Goal: Transaction & Acquisition: Purchase product/service

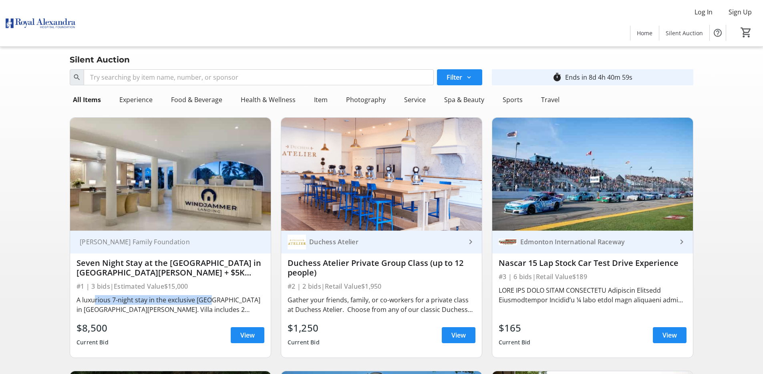
drag, startPoint x: 91, startPoint y: 300, endPoint x: 219, endPoint y: 300, distance: 127.7
click at [207, 300] on div "A luxurious 7-night stay in the exclusive [GEOGRAPHIC_DATA] in [GEOGRAPHIC_DATA…" at bounding box center [170, 304] width 188 height 19
click at [219, 300] on div "A luxurious 7-night stay in the exclusive [GEOGRAPHIC_DATA] in [GEOGRAPHIC_DATA…" at bounding box center [170, 304] width 188 height 19
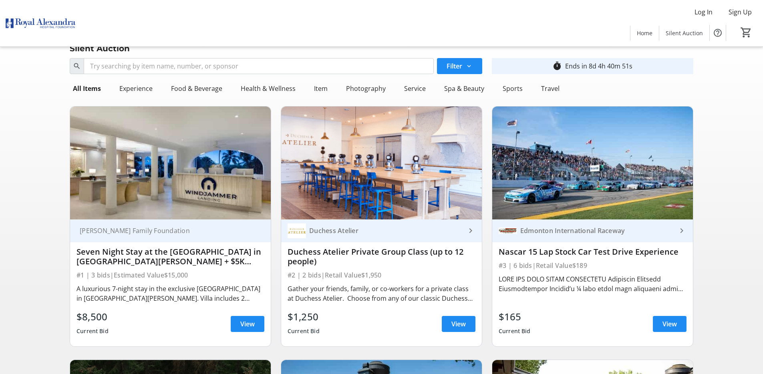
scroll to position [12, 0]
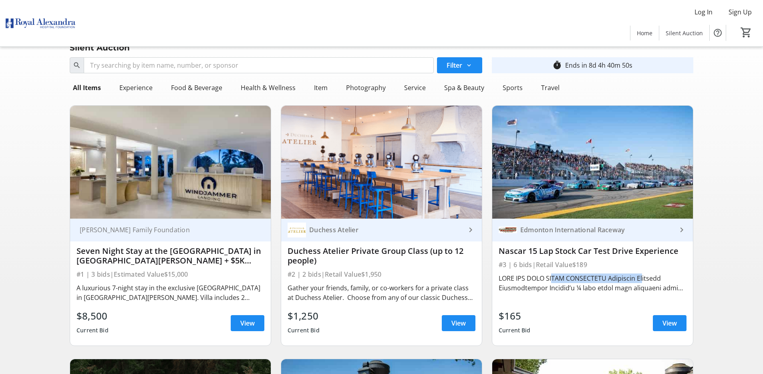
drag, startPoint x: 565, startPoint y: 276, endPoint x: 645, endPoint y: 280, distance: 79.4
click at [638, 277] on div at bounding box center [593, 282] width 188 height 19
click at [645, 280] on div at bounding box center [593, 282] width 188 height 19
drag, startPoint x: 557, startPoint y: 284, endPoint x: 619, endPoint y: 290, distance: 61.6
click at [617, 289] on div at bounding box center [593, 282] width 188 height 19
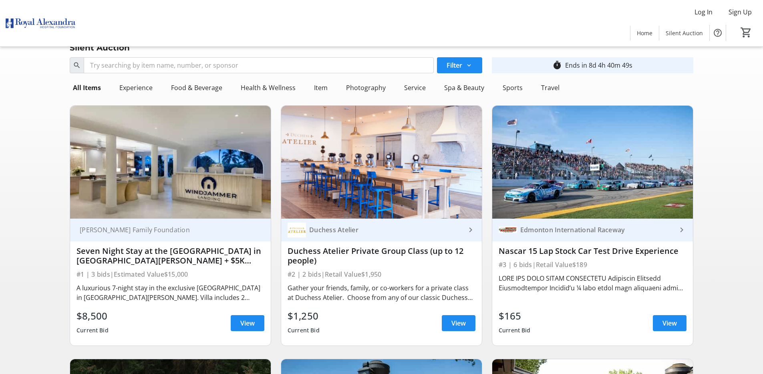
click at [622, 291] on div at bounding box center [593, 282] width 188 height 19
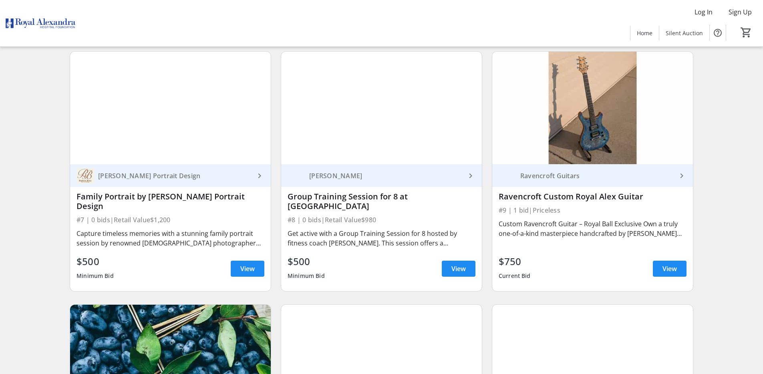
scroll to position [591, 0]
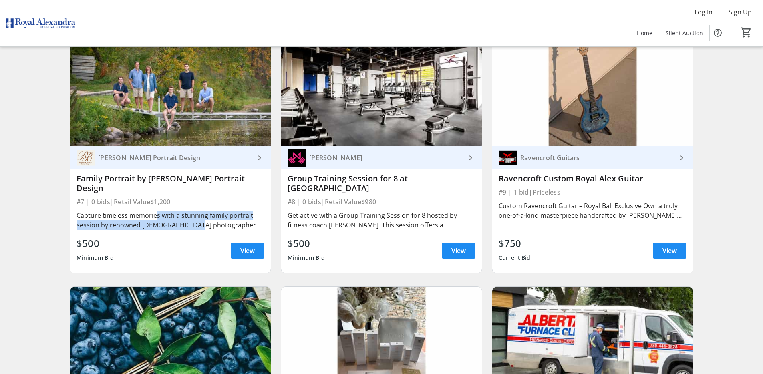
drag, startPoint x: 153, startPoint y: 209, endPoint x: 204, endPoint y: 215, distance: 52.1
click at [201, 214] on div "Capture timeless memories with a stunning family portrait session by renowned […" at bounding box center [170, 220] width 188 height 19
click at [204, 215] on div "Capture timeless memories with a stunning family portrait session by renowned […" at bounding box center [170, 220] width 188 height 19
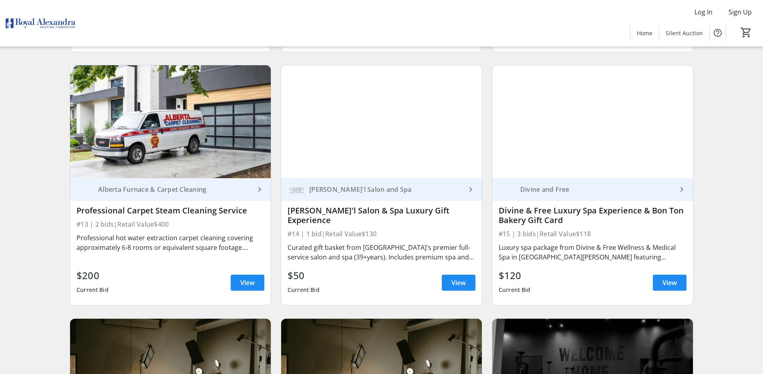
scroll to position [1056, 0]
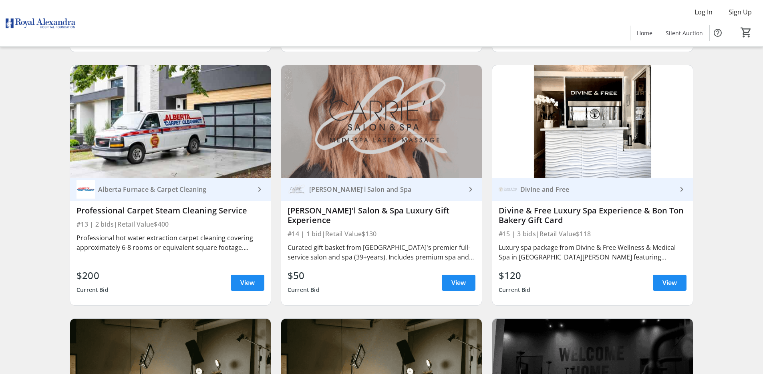
drag, startPoint x: 315, startPoint y: 222, endPoint x: 329, endPoint y: 227, distance: 14.7
click at [322, 241] on div "Curated gift basket from [GEOGRAPHIC_DATA]'s premier full-service salon and spa…" at bounding box center [382, 252] width 188 height 22
click at [348, 243] on div "Curated gift basket from [GEOGRAPHIC_DATA]'s premier full-service salon and spa…" at bounding box center [382, 252] width 188 height 19
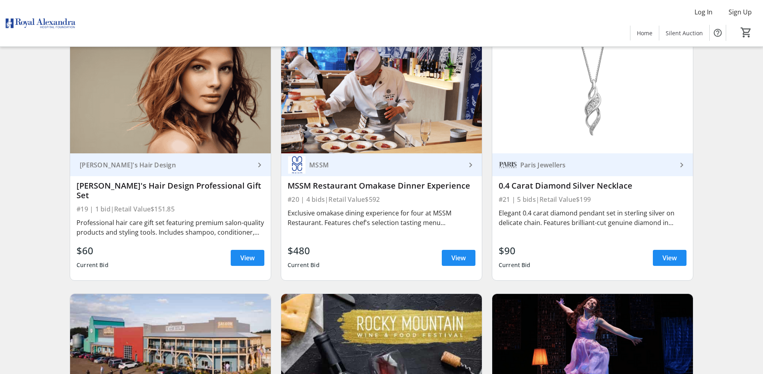
scroll to position [1656, 0]
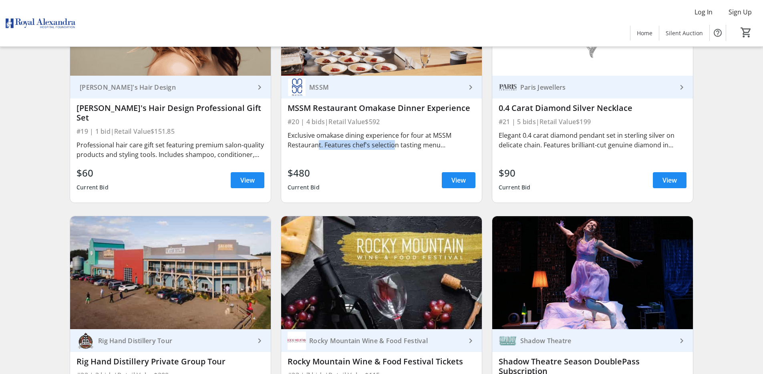
drag, startPoint x: 341, startPoint y: 135, endPoint x: 394, endPoint y: 135, distance: 52.9
click at [391, 135] on div "Exclusive omakase dining experience for four at MSSM Restaurant. Features chef'…" at bounding box center [382, 140] width 188 height 19
click at [404, 135] on div "Exclusive omakase dining experience for four at MSSM Restaurant. Features chef'…" at bounding box center [382, 140] width 188 height 19
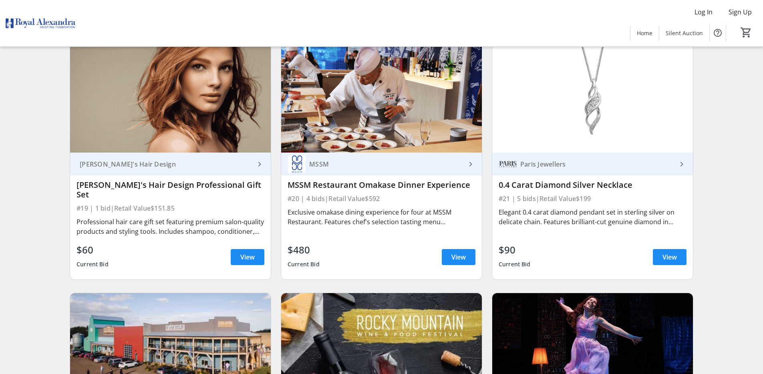
scroll to position [1544, 0]
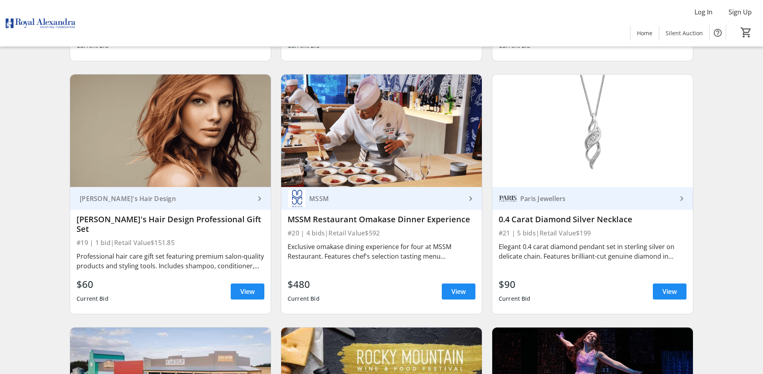
click at [630, 195] on div "Paris Jewellers" at bounding box center [597, 199] width 160 height 8
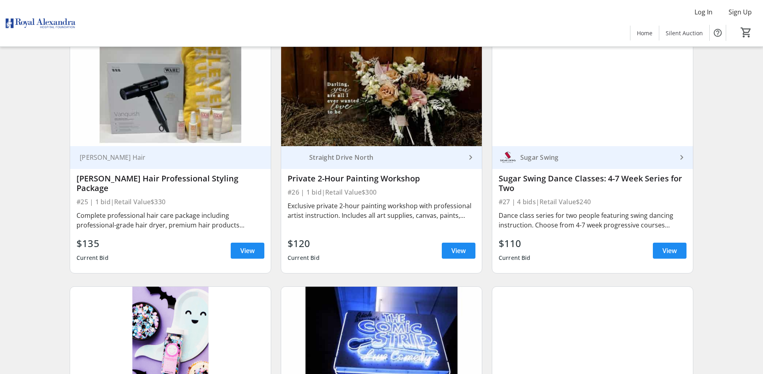
scroll to position [2126, 0]
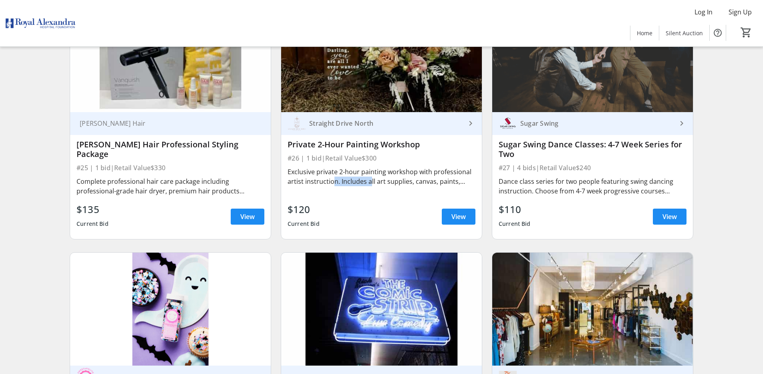
drag, startPoint x: 330, startPoint y: 159, endPoint x: 368, endPoint y: 158, distance: 38.0
click at [368, 167] on div "Exclusive private 2-hour painting workshop with professional artist instruction…" at bounding box center [382, 176] width 188 height 19
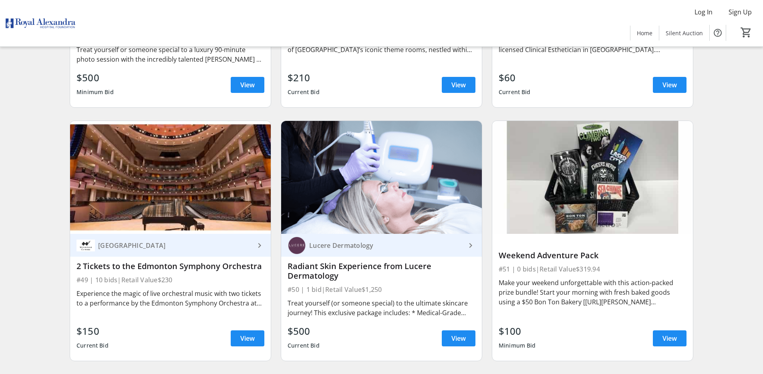
scroll to position [4020, 0]
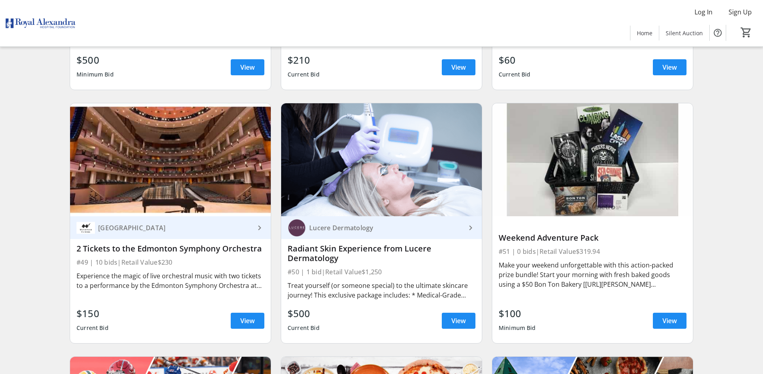
click at [445, 224] on div "Lucere Dermatology" at bounding box center [386, 228] width 160 height 8
click at [456, 311] on span at bounding box center [459, 320] width 34 height 19
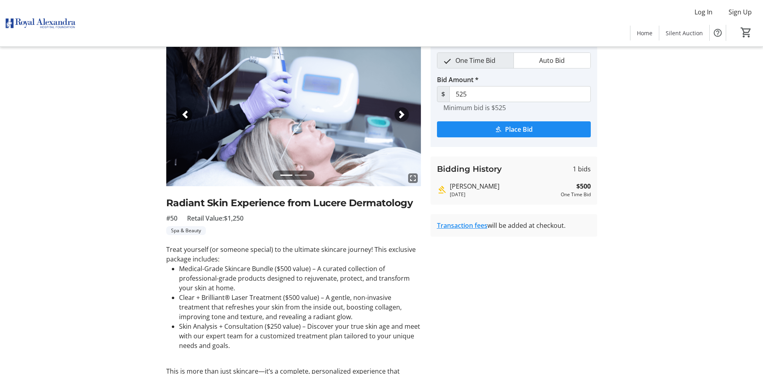
scroll to position [34, 0]
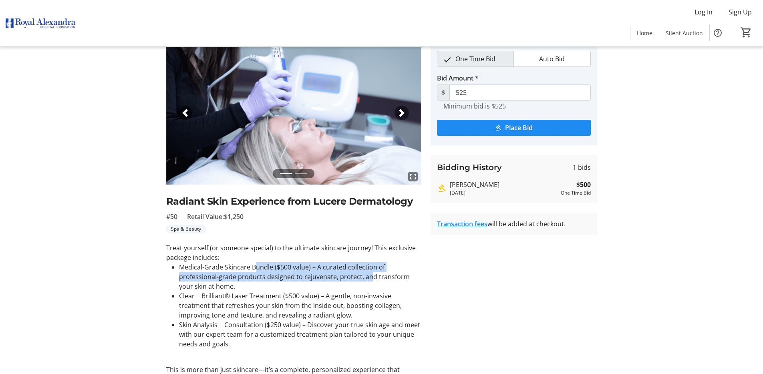
drag, startPoint x: 254, startPoint y: 265, endPoint x: 377, endPoint y: 278, distance: 123.6
click at [374, 277] on li "Medical-Grade Skincare Bundle ($500 value) – A curated collection of profession…" at bounding box center [300, 276] width 242 height 29
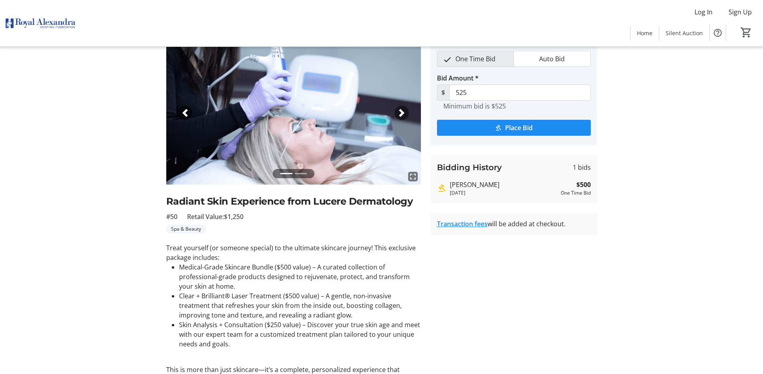
click at [381, 283] on li "Medical-Grade Skincare Bundle ($500 value) – A curated collection of profession…" at bounding box center [300, 276] width 242 height 29
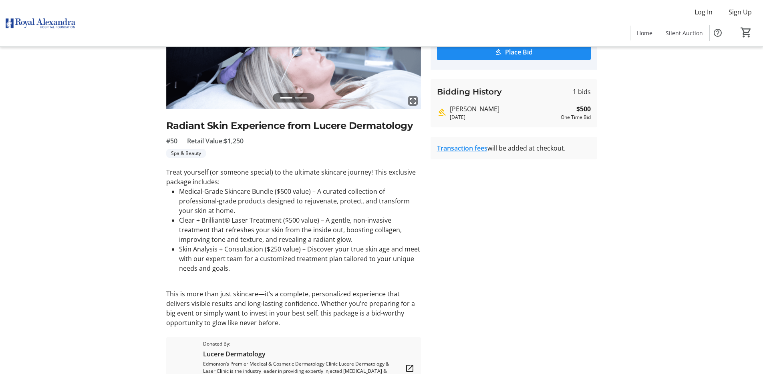
scroll to position [0, 0]
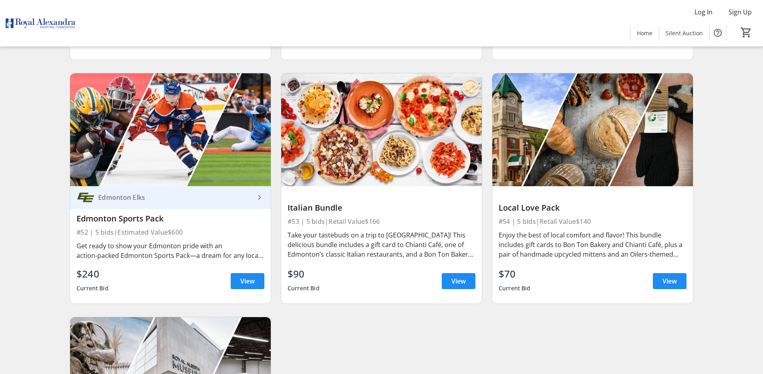
scroll to position [4310, 0]
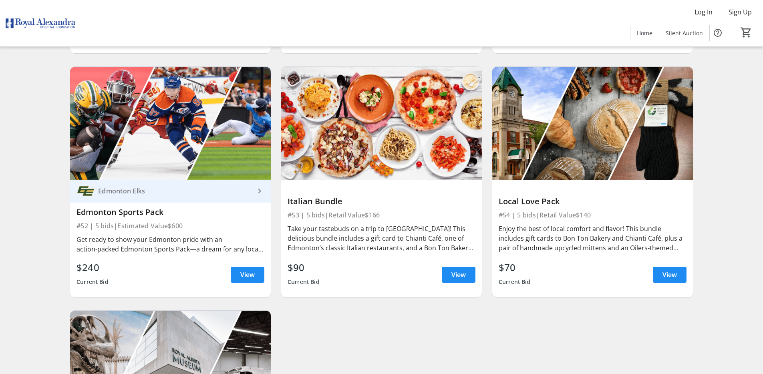
drag, startPoint x: 586, startPoint y: 200, endPoint x: 655, endPoint y: 201, distance: 68.9
click at [653, 224] on div "Enjoy the best of local comfort and flavor! This bundle includes gift cards to …" at bounding box center [593, 238] width 188 height 29
click at [663, 224] on div "Enjoy the best of local comfort and flavor! This bundle includes gift cards to …" at bounding box center [593, 238] width 188 height 29
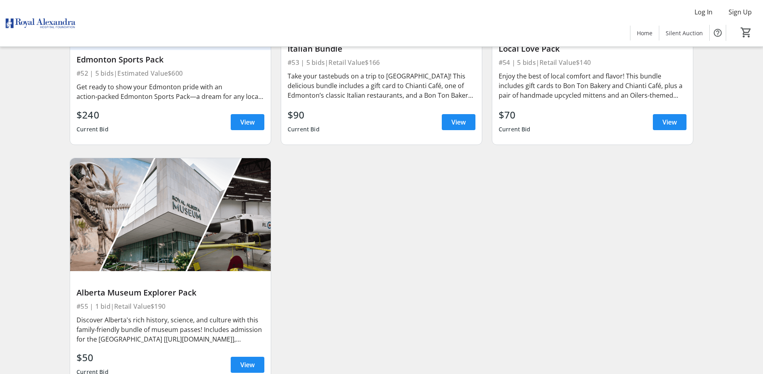
scroll to position [4472, 0]
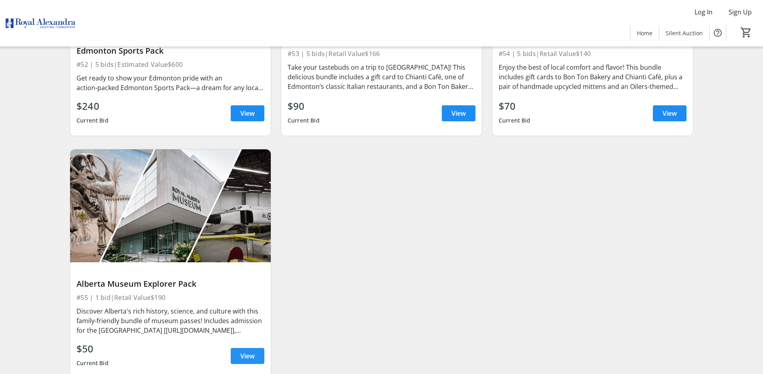
click at [255, 346] on span at bounding box center [248, 355] width 34 height 19
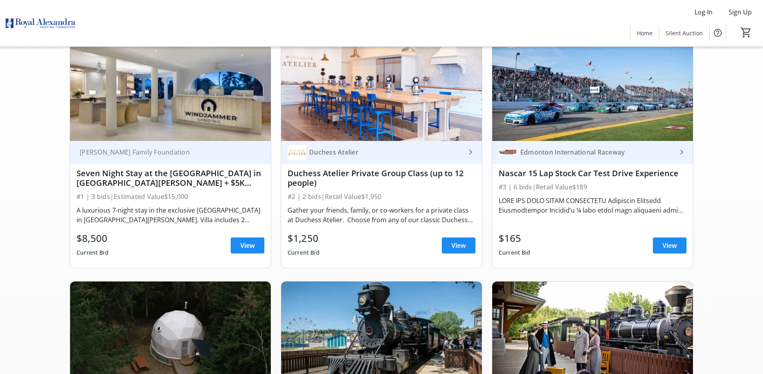
scroll to position [90, 0]
click at [243, 244] on span "View" at bounding box center [247, 245] width 14 height 10
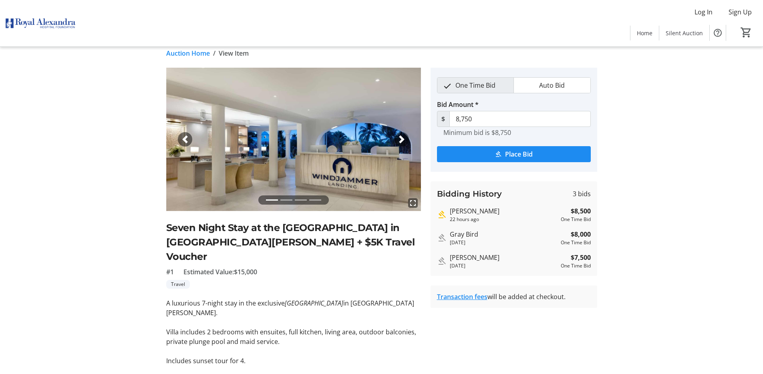
scroll to position [22, 0]
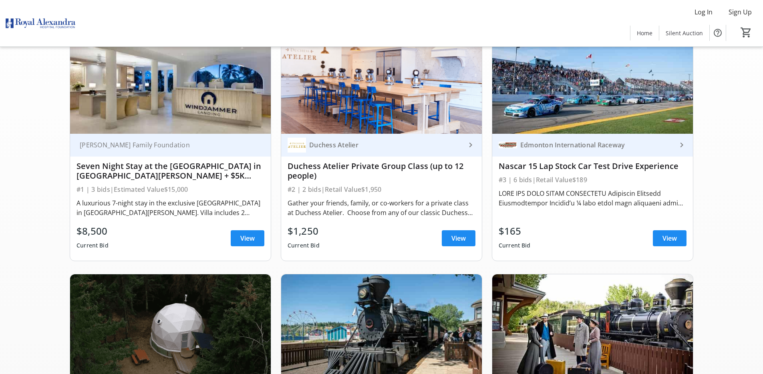
scroll to position [122, 0]
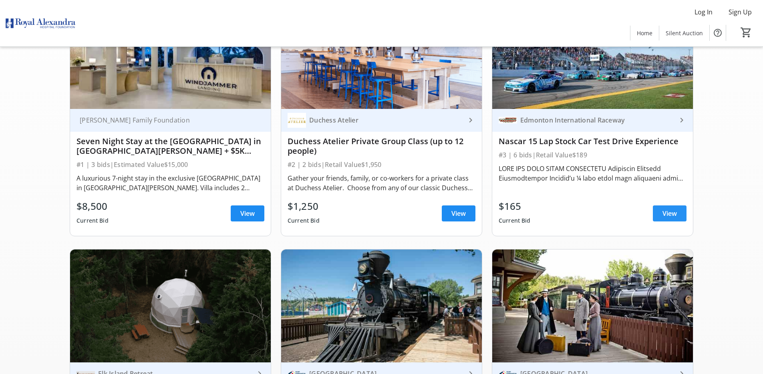
click at [666, 212] on span "View" at bounding box center [669, 214] width 14 height 10
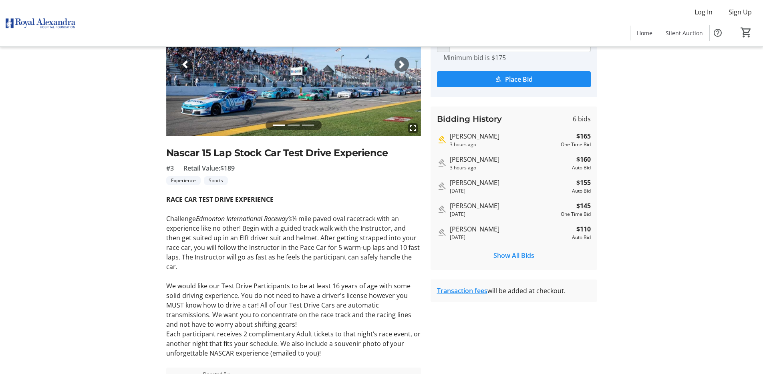
scroll to position [133, 0]
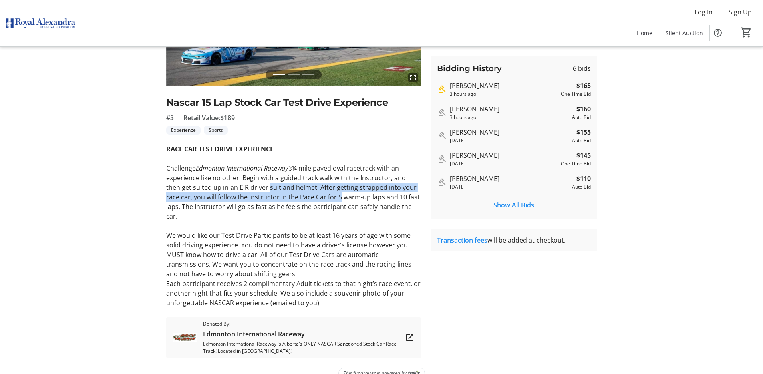
drag, startPoint x: 251, startPoint y: 190, endPoint x: 323, endPoint y: 195, distance: 71.9
click at [323, 195] on p "Challenge Edmonton International Raceway’s ¼ mile paved oval racetrack with an …" at bounding box center [293, 192] width 255 height 58
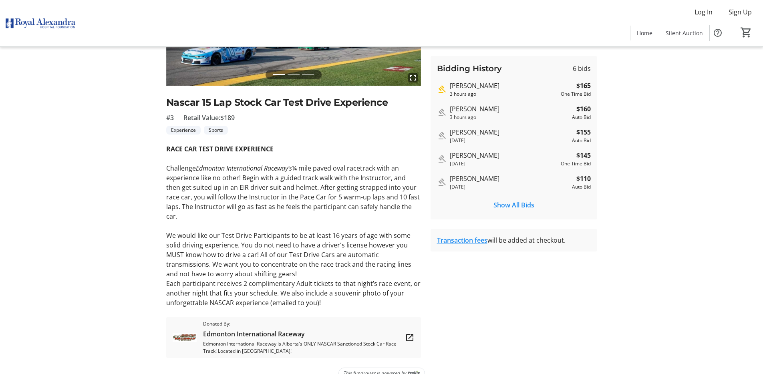
click at [328, 198] on p "Challenge Edmonton International Raceway’s ¼ mile paved oval racetrack with an …" at bounding box center [293, 192] width 255 height 58
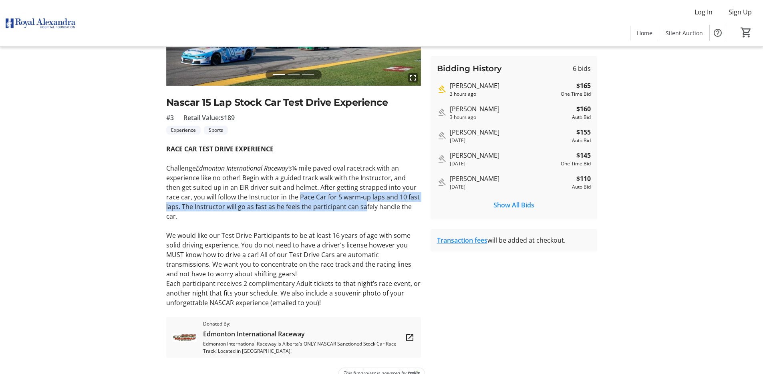
drag, startPoint x: 320, startPoint y: 201, endPoint x: 354, endPoint y: 210, distance: 35.6
click at [347, 206] on p "Challenge Edmonton International Raceway’s ¼ mile paved oval racetrack with an …" at bounding box center [293, 192] width 255 height 58
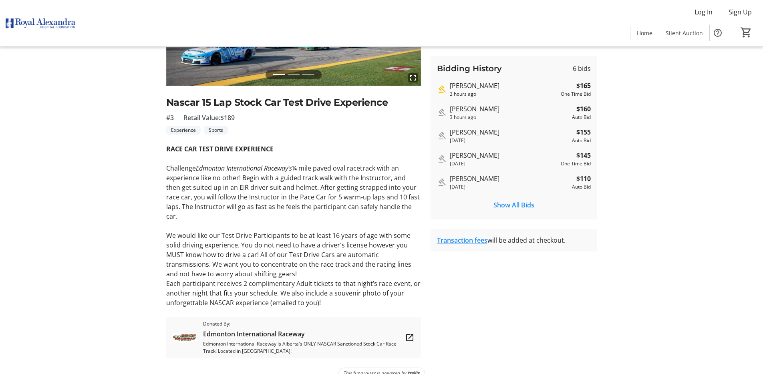
click at [356, 210] on p "Challenge Edmonton International Raceway’s ¼ mile paved oval racetrack with an …" at bounding box center [293, 192] width 255 height 58
drag, startPoint x: 249, startPoint y: 206, endPoint x: 352, endPoint y: 212, distance: 102.7
click at [323, 209] on p "Challenge Edmonton International Raceway’s ¼ mile paved oval racetrack with an …" at bounding box center [293, 192] width 255 height 58
click at [356, 221] on p at bounding box center [293, 226] width 255 height 10
drag, startPoint x: 235, startPoint y: 230, endPoint x: 346, endPoint y: 231, distance: 110.9
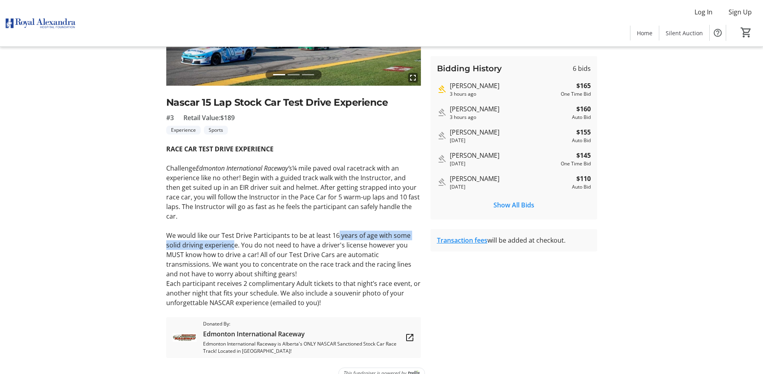
click at [339, 231] on p "We would like our Test Drive Participants to be at least 16 years of age with s…" at bounding box center [293, 255] width 255 height 48
click at [354, 235] on p "We would like our Test Drive Participants to be at least 16 years of age with s…" at bounding box center [293, 255] width 255 height 48
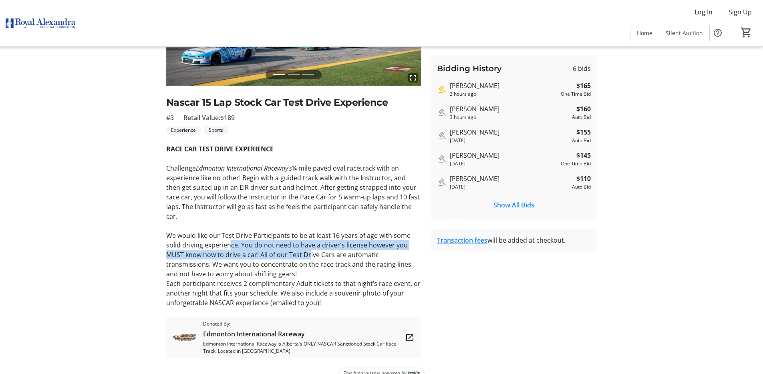
drag, startPoint x: 229, startPoint y: 232, endPoint x: 310, endPoint y: 247, distance: 81.9
click at [310, 247] on p "We would like our Test Drive Participants to be at least 16 years of age with s…" at bounding box center [293, 255] width 255 height 48
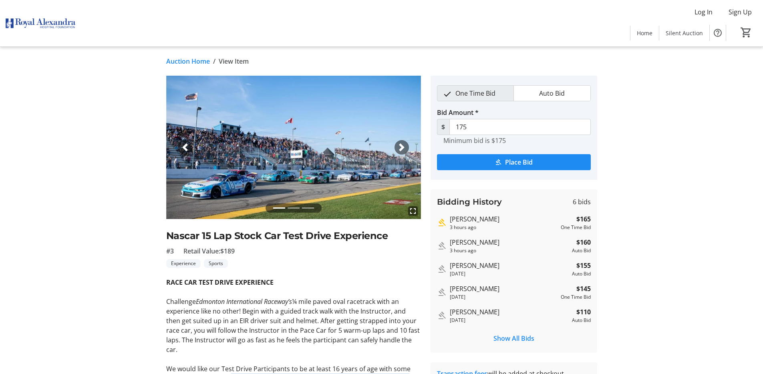
scroll to position [0, 0]
click at [526, 161] on span "Place Bid" at bounding box center [519, 162] width 28 height 10
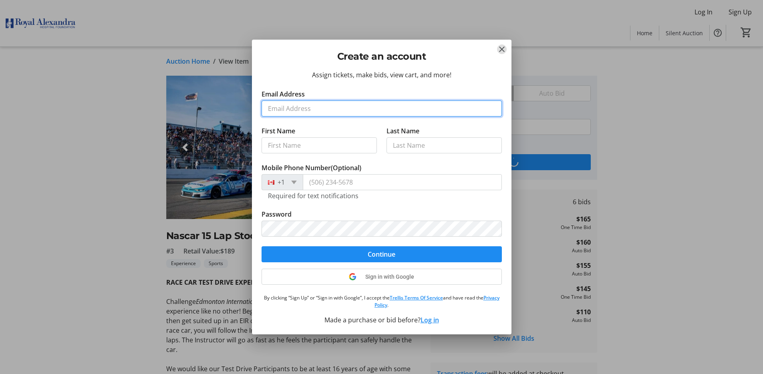
click at [292, 109] on input "Email Address" at bounding box center [381, 109] width 240 height 16
type input "sally.sy.ho@gmail.com"
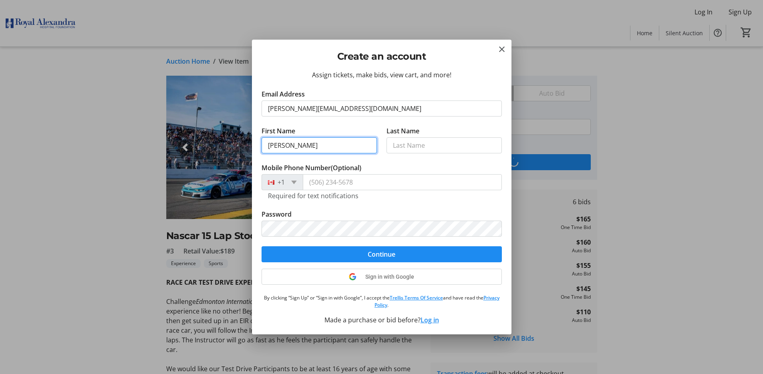
type input "Sally"
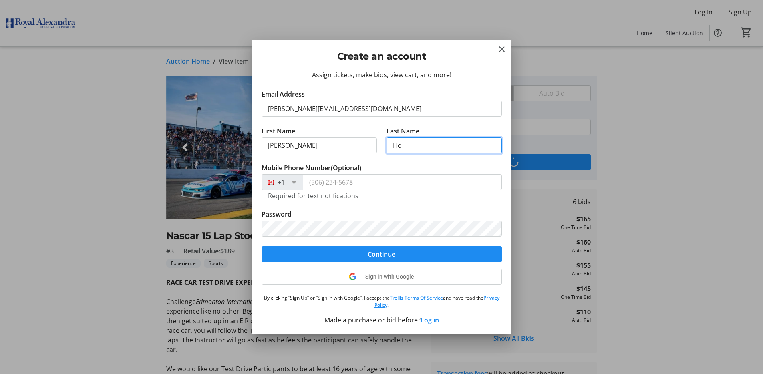
type input "Ho"
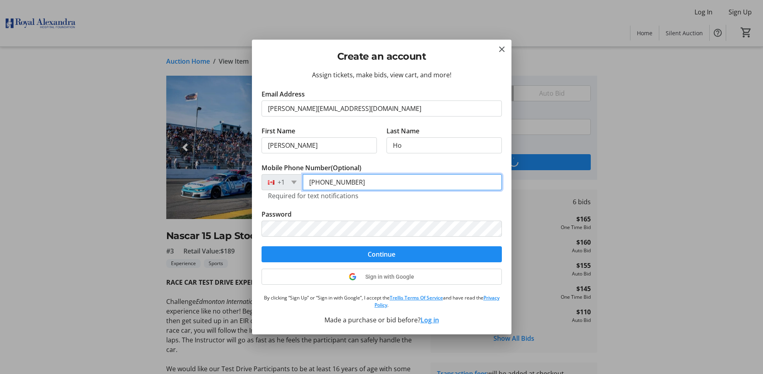
type input "(780) 263-5133"
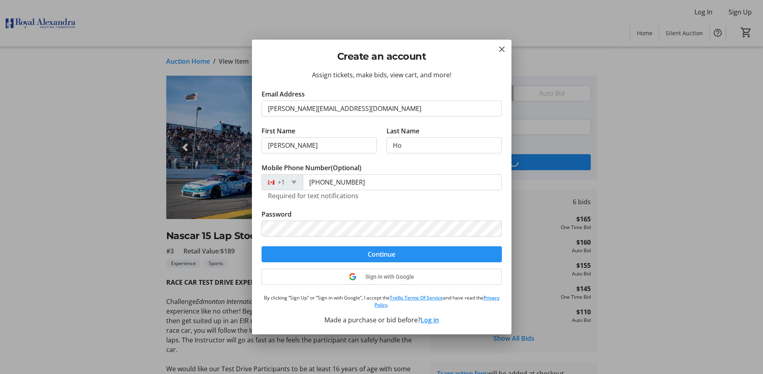
click at [402, 278] on div "Assign tickets, make bids, view cart, and more! Email Address sally.sy.ho@gmail…" at bounding box center [381, 202] width 259 height 264
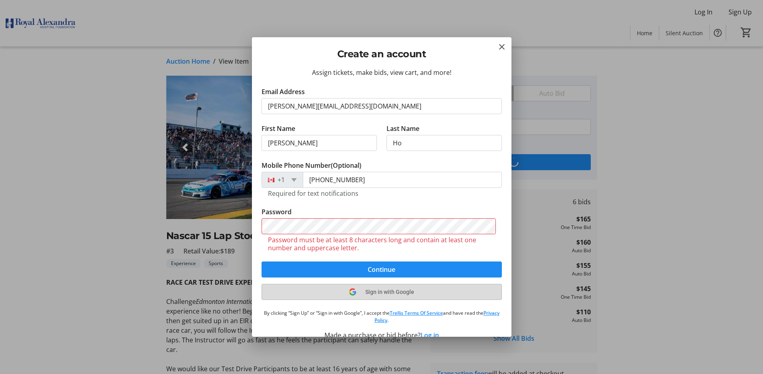
click at [384, 293] on span "Sign in with Google" at bounding box center [389, 292] width 49 height 6
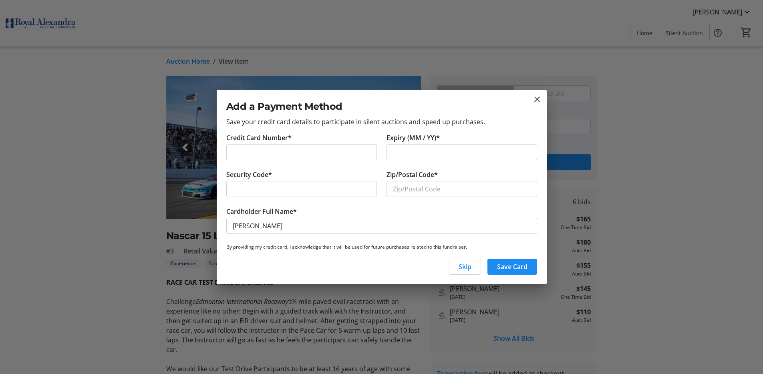
click at [322, 194] on div at bounding box center [301, 189] width 151 height 16
click at [415, 189] on input "Zip/Postal Code*" at bounding box center [461, 189] width 151 height 16
type input "t"
type input "T6X 0X9"
click at [507, 266] on span "Save Card" at bounding box center [512, 267] width 30 height 10
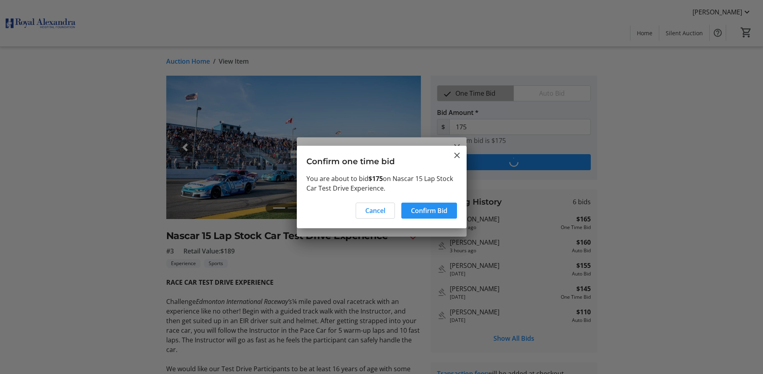
click at [438, 212] on span "Confirm Bid" at bounding box center [429, 211] width 36 height 10
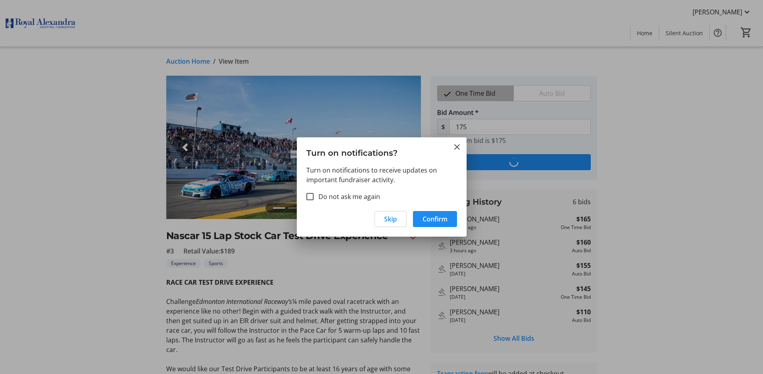
type input "185"
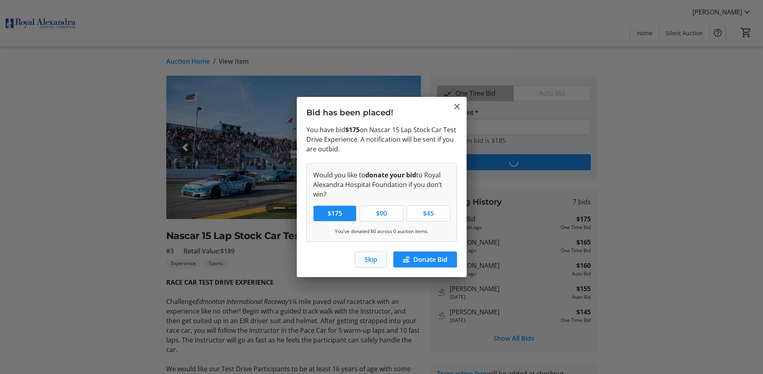
click at [365, 261] on span "Skip" at bounding box center [370, 260] width 13 height 10
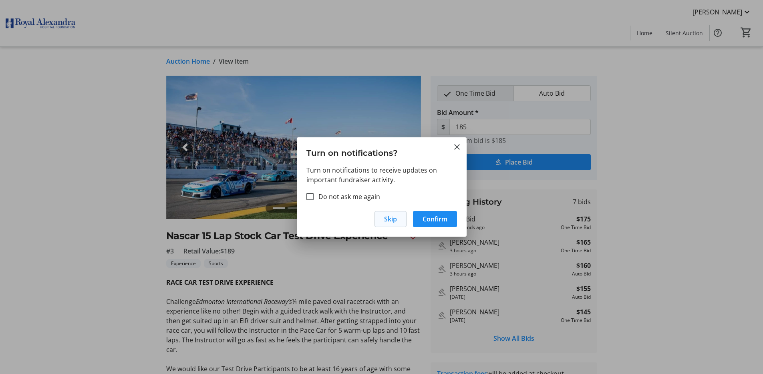
click at [392, 219] on span "Skip" at bounding box center [390, 219] width 13 height 10
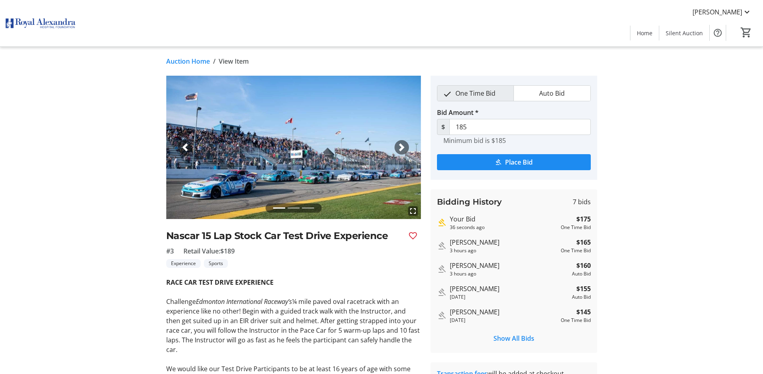
click at [185, 60] on link "Auction Home" at bounding box center [188, 61] width 44 height 10
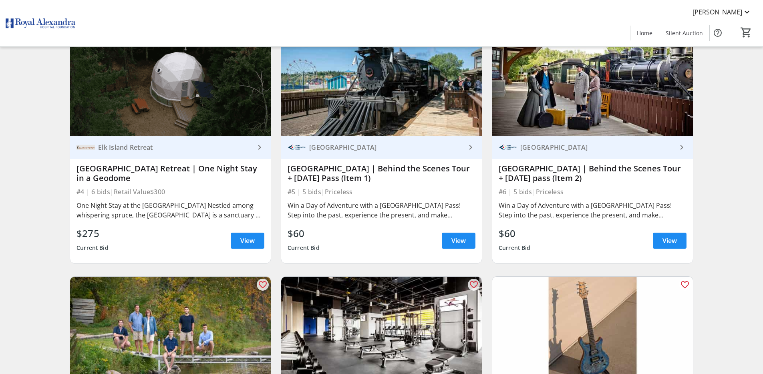
scroll to position [349, 0]
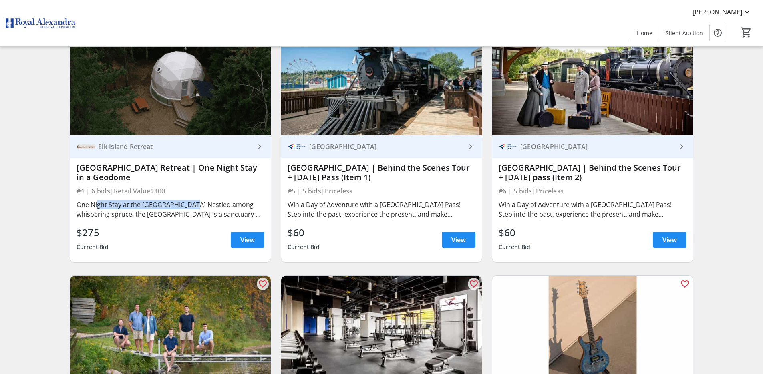
drag, startPoint x: 114, startPoint y: 207, endPoint x: 197, endPoint y: 208, distance: 82.5
click at [192, 207] on div "One Night Stay at the [GEOGRAPHIC_DATA] Nestled among whispering spruce, the [G…" at bounding box center [170, 209] width 188 height 19
click at [207, 208] on div "One Night Stay at the [GEOGRAPHIC_DATA] Nestled among whispering spruce, the [G…" at bounding box center [170, 209] width 188 height 19
click at [153, 209] on div "One Night Stay at the [GEOGRAPHIC_DATA] Nestled among whispering spruce, the [G…" at bounding box center [170, 209] width 188 height 19
click at [136, 193] on div "#4 | 6 bids | Retail Value $300" at bounding box center [170, 190] width 188 height 11
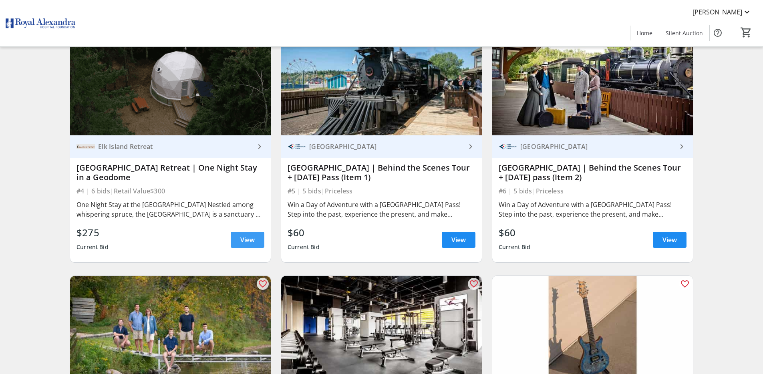
click at [237, 237] on span at bounding box center [248, 239] width 34 height 19
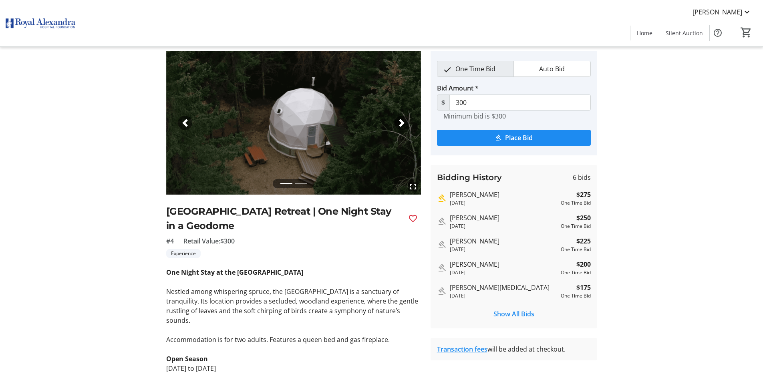
scroll to position [12, 0]
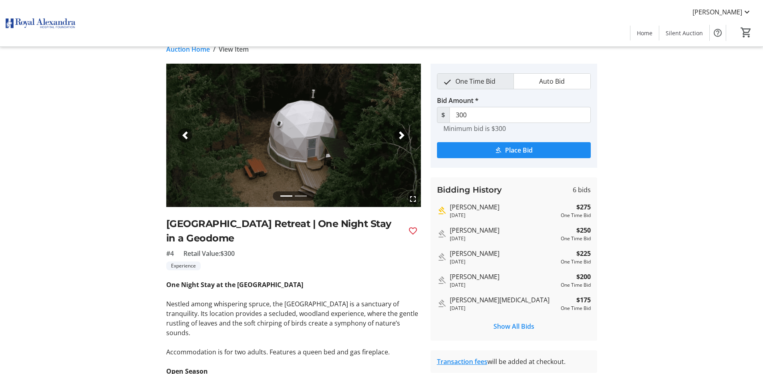
click at [400, 137] on span "button" at bounding box center [402, 135] width 8 height 8
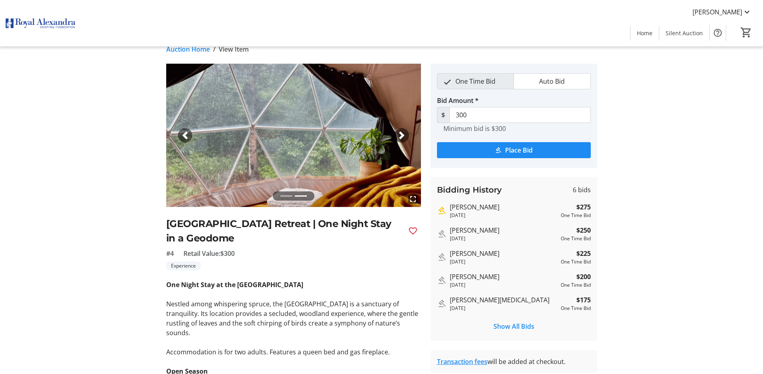
click at [182, 138] on span "button" at bounding box center [185, 135] width 8 height 8
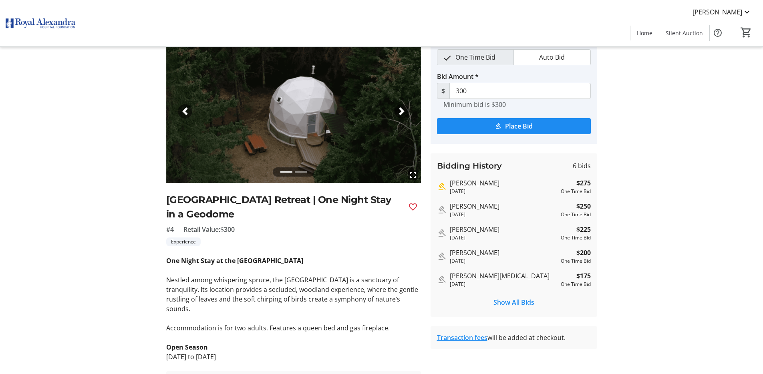
scroll to position [63, 0]
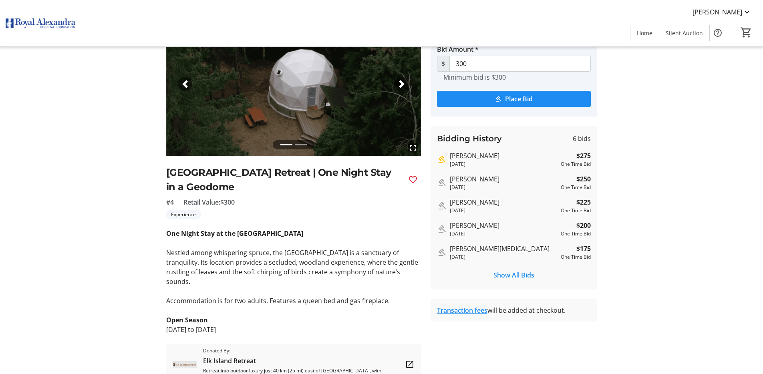
click at [403, 84] on span "button" at bounding box center [402, 84] width 8 height 8
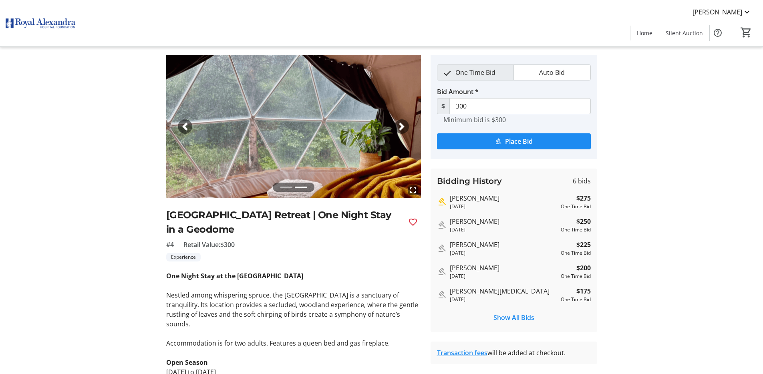
scroll to position [0, 0]
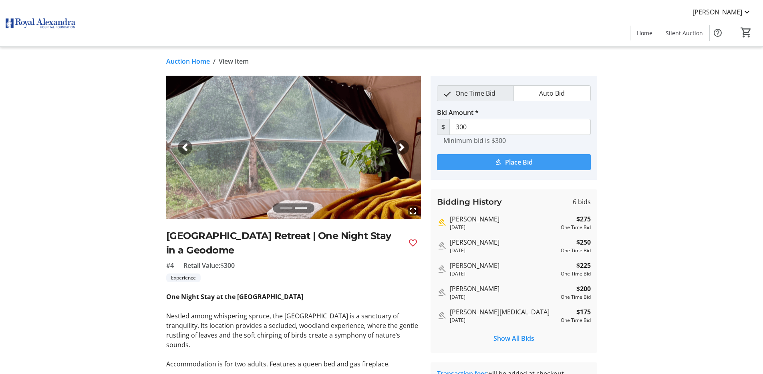
click at [519, 163] on span "Place Bid" at bounding box center [519, 162] width 28 height 10
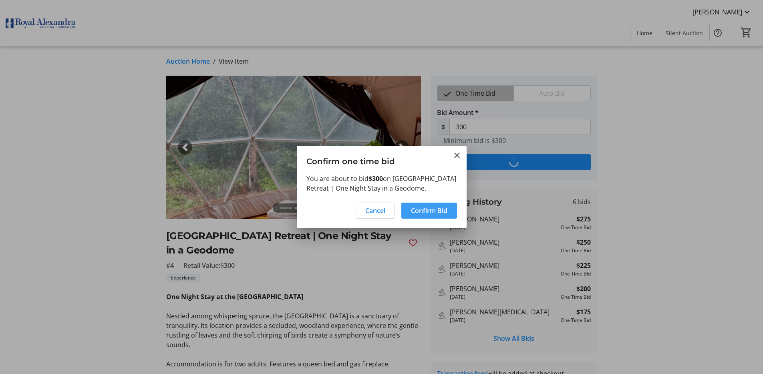
click at [430, 211] on span "Confirm Bid" at bounding box center [429, 211] width 36 height 10
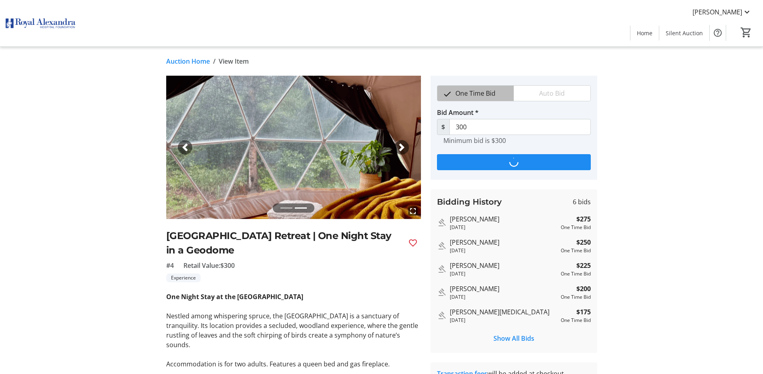
type input "325"
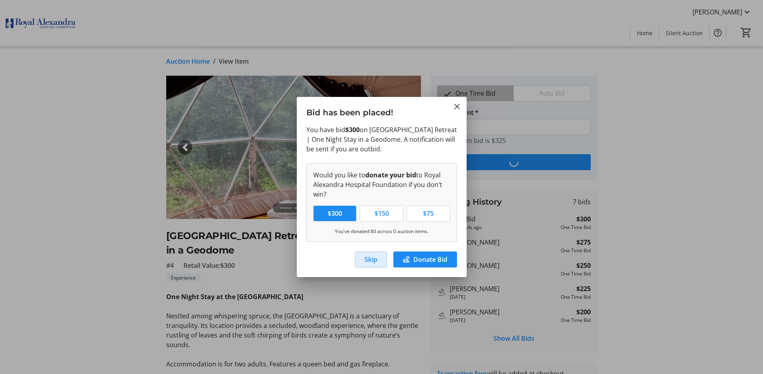
click at [371, 257] on span "Skip" at bounding box center [370, 260] width 13 height 10
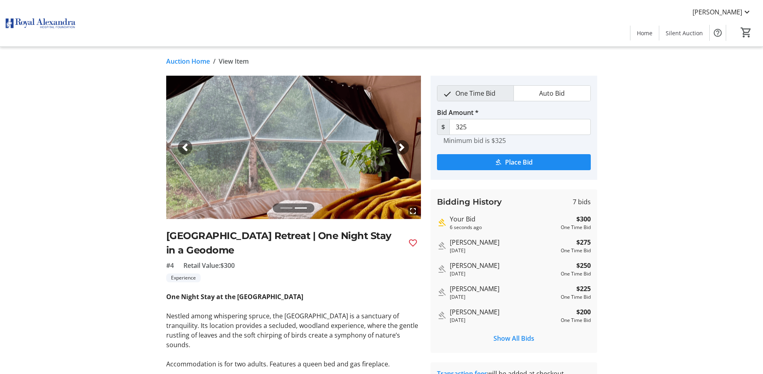
click at [198, 62] on link "Auction Home" at bounding box center [188, 61] width 44 height 10
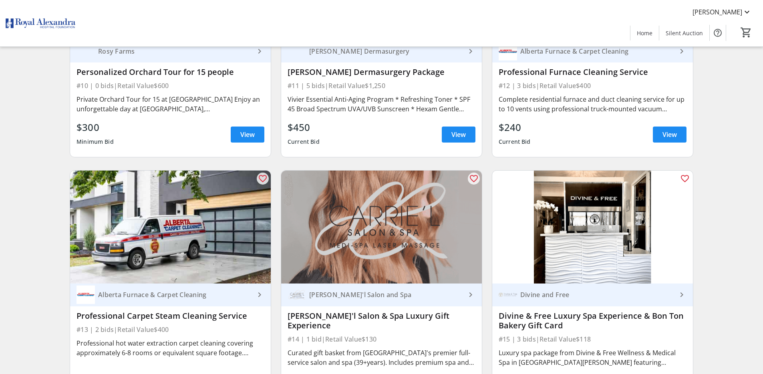
scroll to position [956, 0]
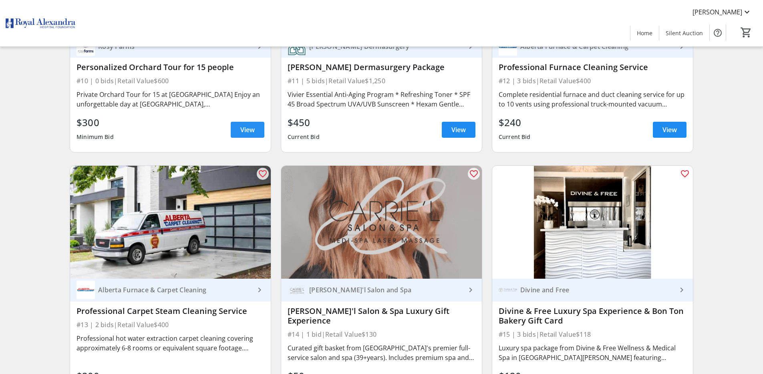
click at [240, 125] on span "View" at bounding box center [247, 130] width 14 height 10
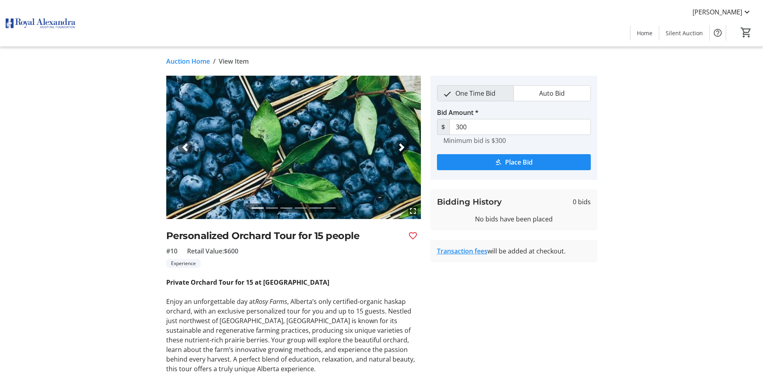
click at [197, 60] on link "Auction Home" at bounding box center [188, 61] width 44 height 10
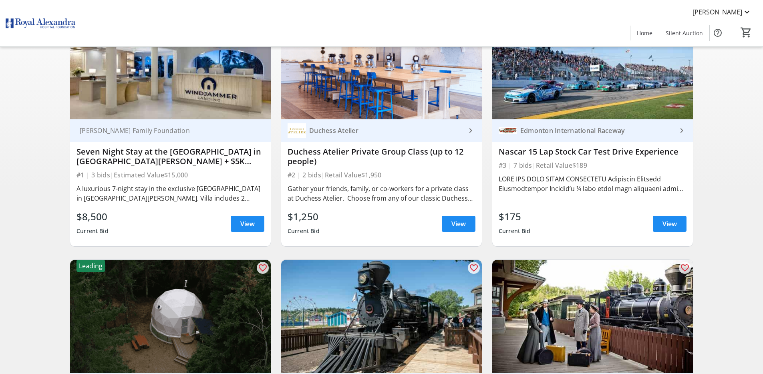
scroll to position [125, 0]
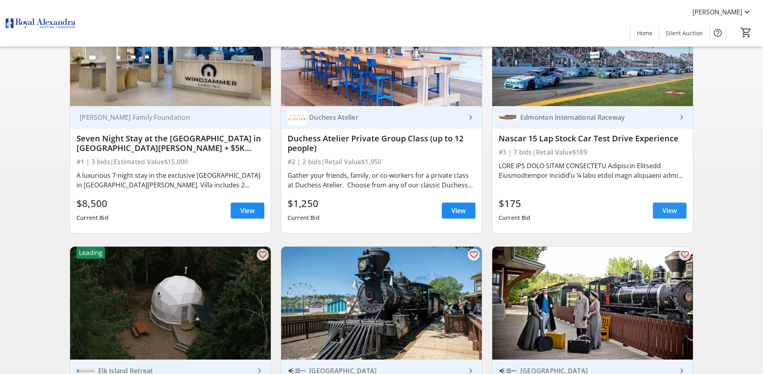
click at [667, 209] on span "View" at bounding box center [669, 211] width 14 height 10
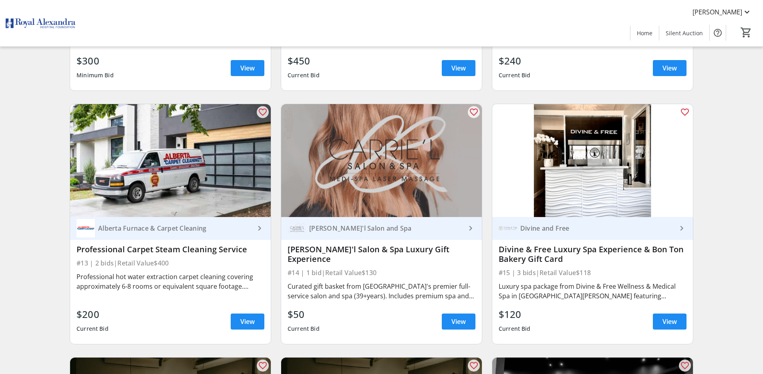
scroll to position [1360, 0]
